Goal: Transaction & Acquisition: Purchase product/service

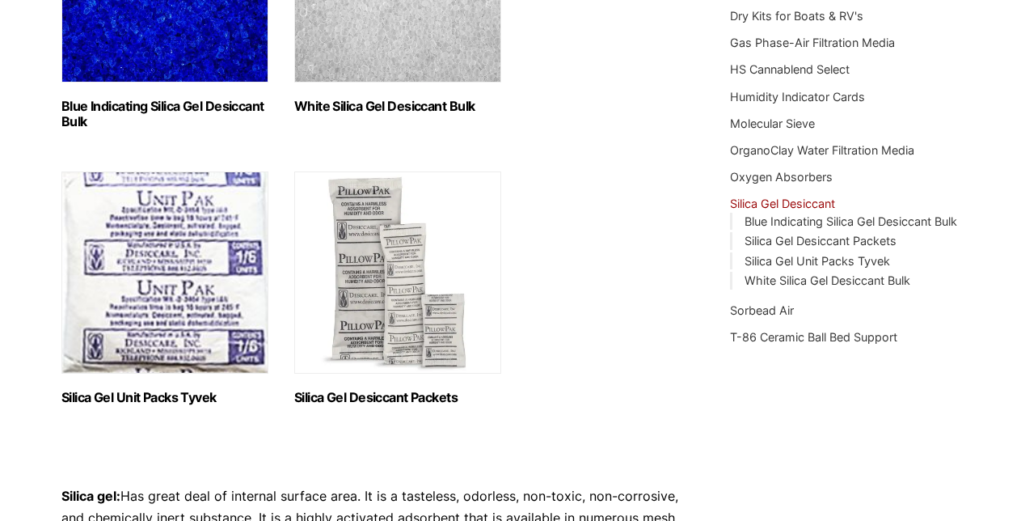
scroll to position [406, 0]
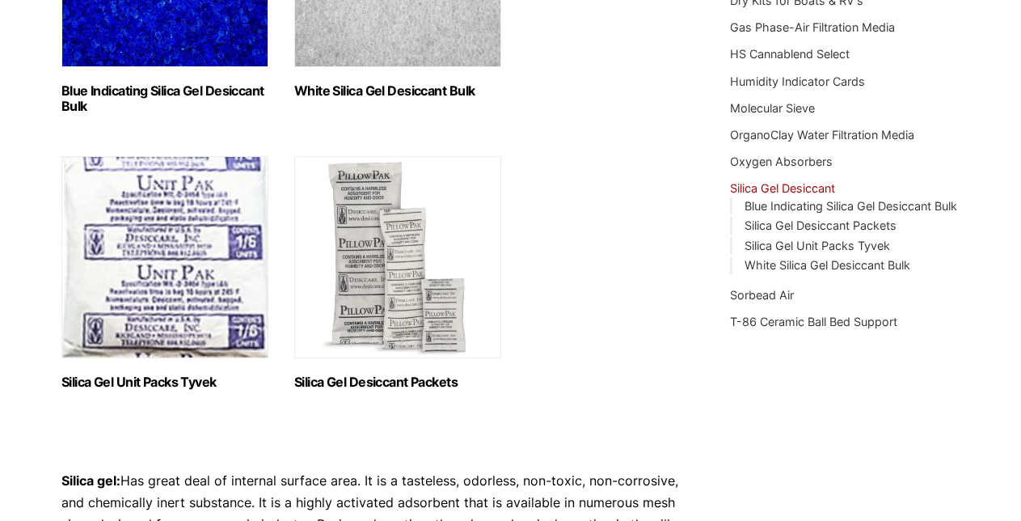
click at [350, 258] on img "Visit product category Silica Gel Desiccant Packets" at bounding box center [397, 257] width 207 height 202
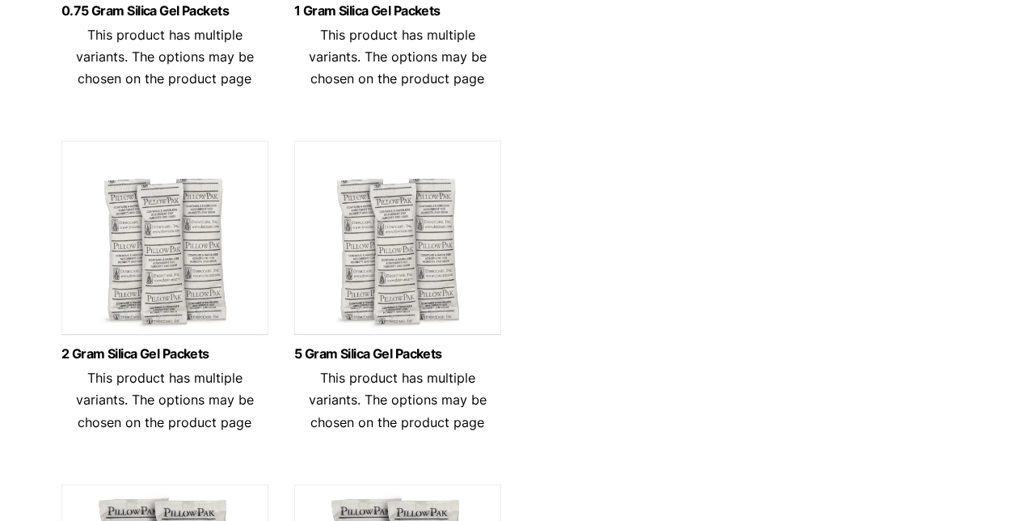
scroll to position [793, 0]
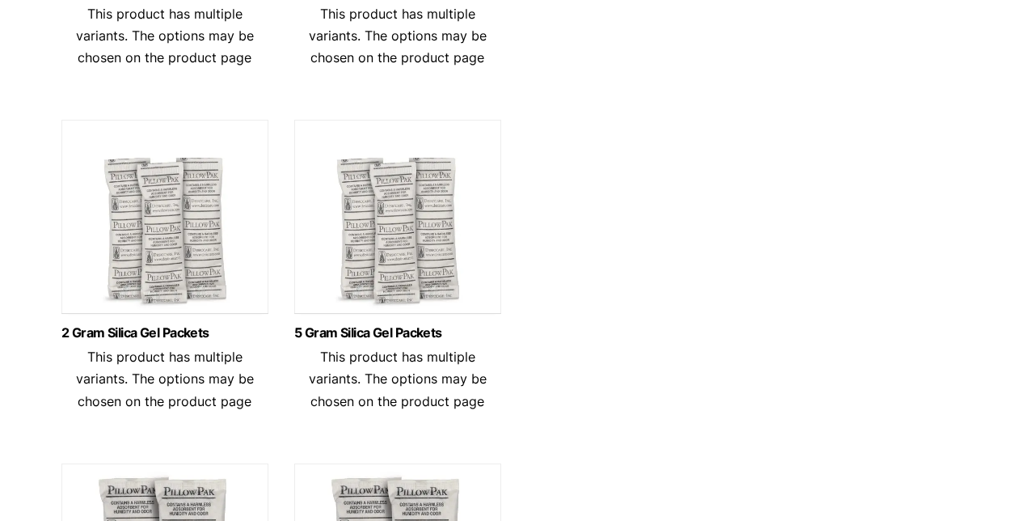
click at [382, 205] on img at bounding box center [397, 221] width 207 height 202
